Goal: Information Seeking & Learning: Understand process/instructions

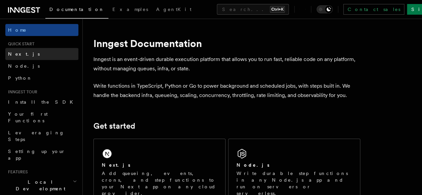
drag, startPoint x: 0, startPoint y: 0, endPoint x: 14, endPoint y: 54, distance: 56.2
click at [14, 54] on span "Next.js" at bounding box center [24, 53] width 32 height 5
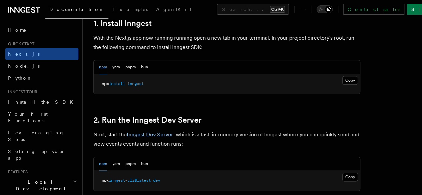
scroll to position [383, 0]
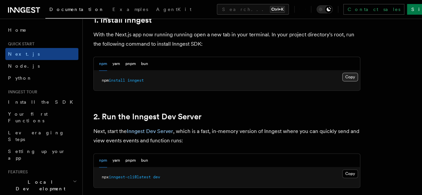
click at [342, 81] on button "Copy Copied" at bounding box center [350, 77] width 16 height 9
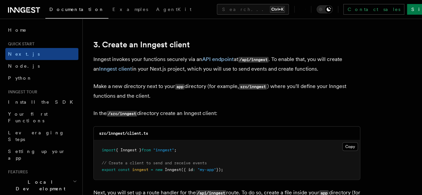
scroll to position [796, 0]
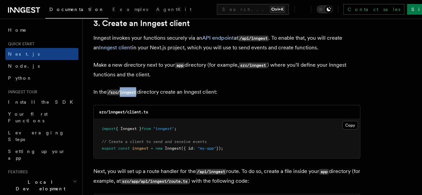
drag, startPoint x: 121, startPoint y: 85, endPoint x: 138, endPoint y: 88, distance: 16.9
click at [137, 90] on code "/src/inngest" at bounding box center [122, 93] width 30 height 6
copy code "inngest"
click at [342, 121] on button "Copy Copied" at bounding box center [350, 125] width 16 height 9
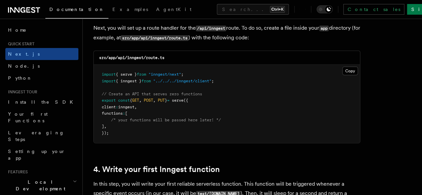
scroll to position [940, 0]
click at [342, 66] on button "Copy Copied" at bounding box center [350, 70] width 16 height 9
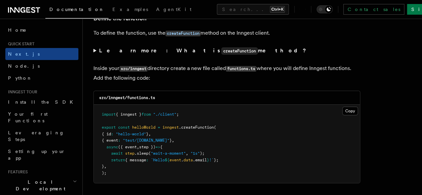
scroll to position [1147, 0]
drag, startPoint x: 128, startPoint y: 91, endPoint x: 150, endPoint y: 92, distance: 21.4
click at [150, 95] on code "src/inngest/functions.ts" at bounding box center [127, 97] width 56 height 5
copy code "functions"
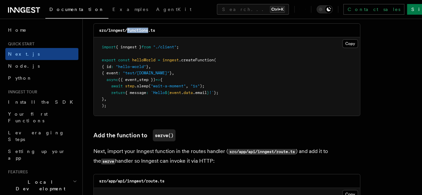
scroll to position [1215, 0]
